Goal: Information Seeking & Learning: Learn about a topic

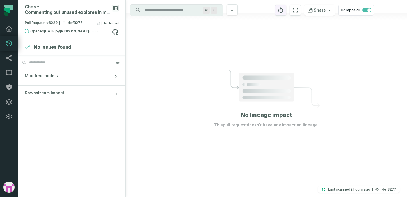
click at [286, 10] on button "reset" at bounding box center [280, 9] width 11 height 11
click at [283, 10] on icon "reset" at bounding box center [281, 9] width 5 height 5
click at [87, 22] on div "Pull Request #6229 4ef8277 No Impact" at bounding box center [72, 24] width 94 height 9
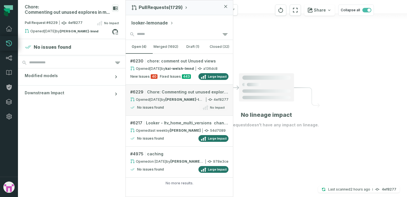
click at [187, 93] on span "Chore: Commenting out unused explores in main model" at bounding box center [187, 92] width 81 height 6
click at [87, 43] on section "No issues found" at bounding box center [72, 47] width 108 height 16
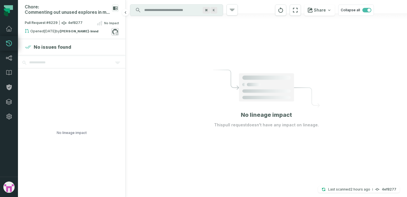
click at [117, 33] on icon at bounding box center [115, 31] width 7 height 7
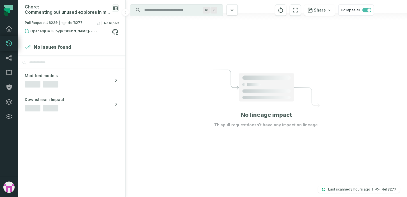
click at [34, 47] on h4 "No issues found" at bounding box center [53, 47] width 38 height 7
click at [38, 30] on div "Opened 9/24/2025, 2:55:14 PM by gabe-cohen-lmnd" at bounding box center [68, 32] width 87 height 7
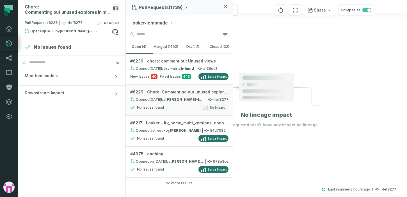
drag, startPoint x: 226, startPoint y: 7, endPoint x: 224, endPoint y: 8, distance: 2.9
click at [226, 7] on icon "button" at bounding box center [226, 6] width 3 height 3
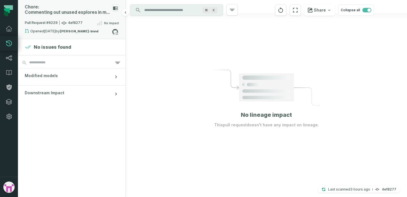
click at [66, 24] on span "Pull Request #6229 4ef8277" at bounding box center [54, 23] width 58 height 6
